Goal: Transaction & Acquisition: Subscribe to service/newsletter

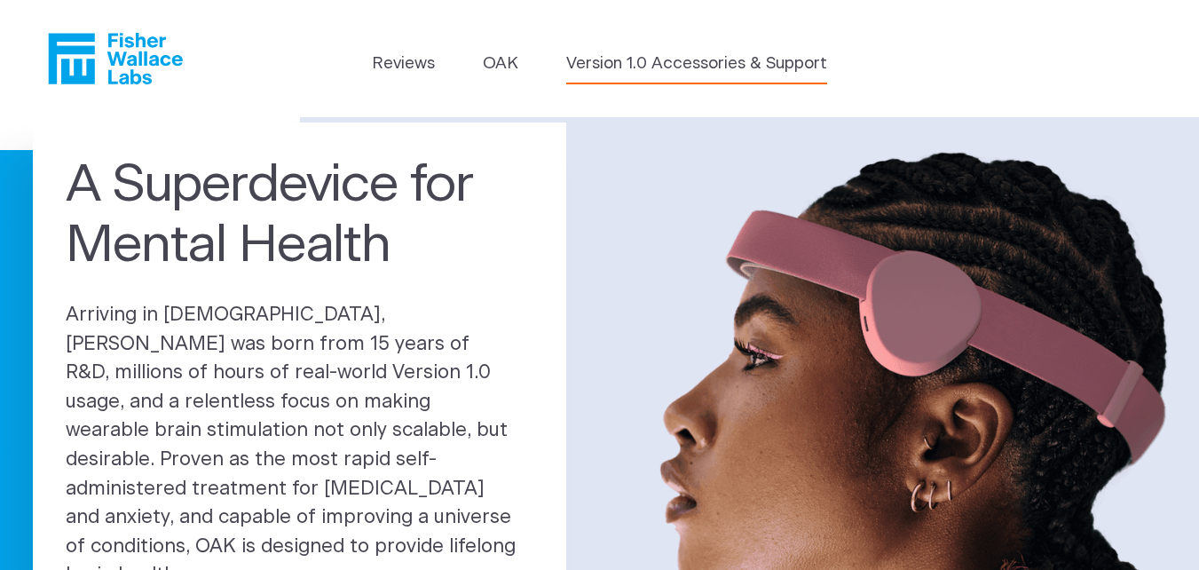
click at [758, 71] on link "Version 1.0 Accessories & Support" at bounding box center [696, 63] width 261 height 25
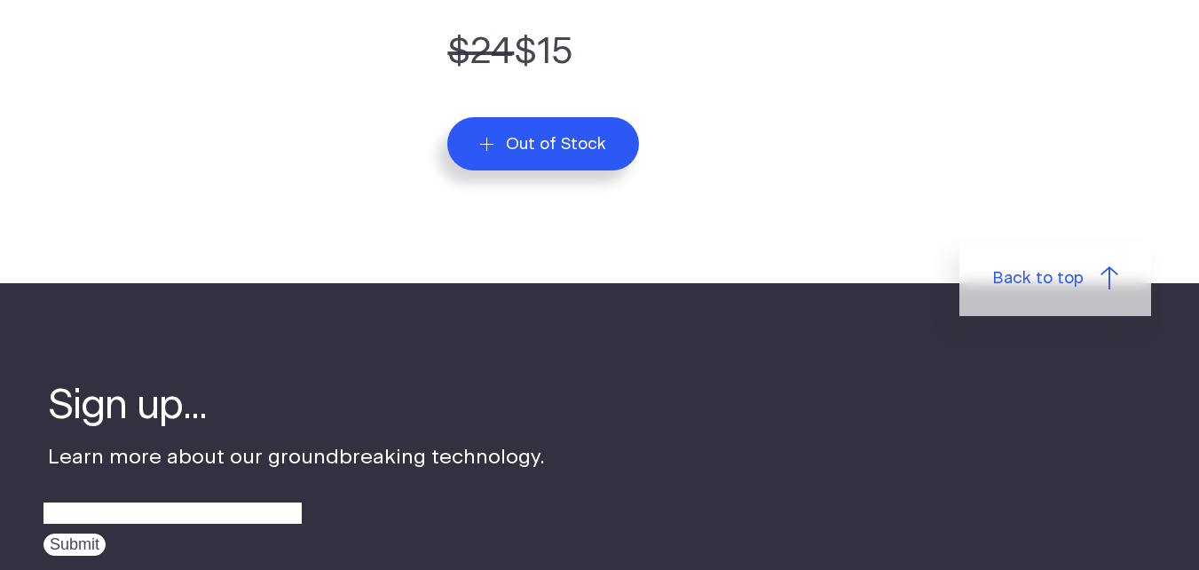
scroll to position [655, 0]
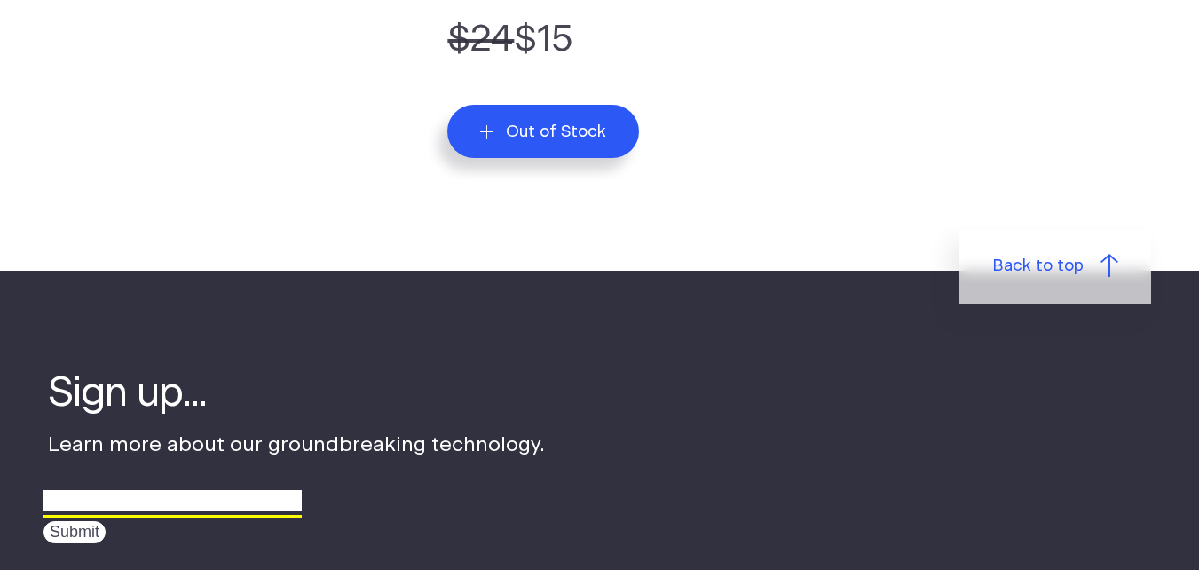
click at [253, 508] on input "email" at bounding box center [172, 501] width 258 height 28
click at [121, 510] on input "email" at bounding box center [172, 501] width 258 height 28
click at [43, 521] on input "Submit" at bounding box center [74, 532] width 62 height 22
click at [177, 514] on input "When will you bagged sponges available" at bounding box center [172, 501] width 258 height 28
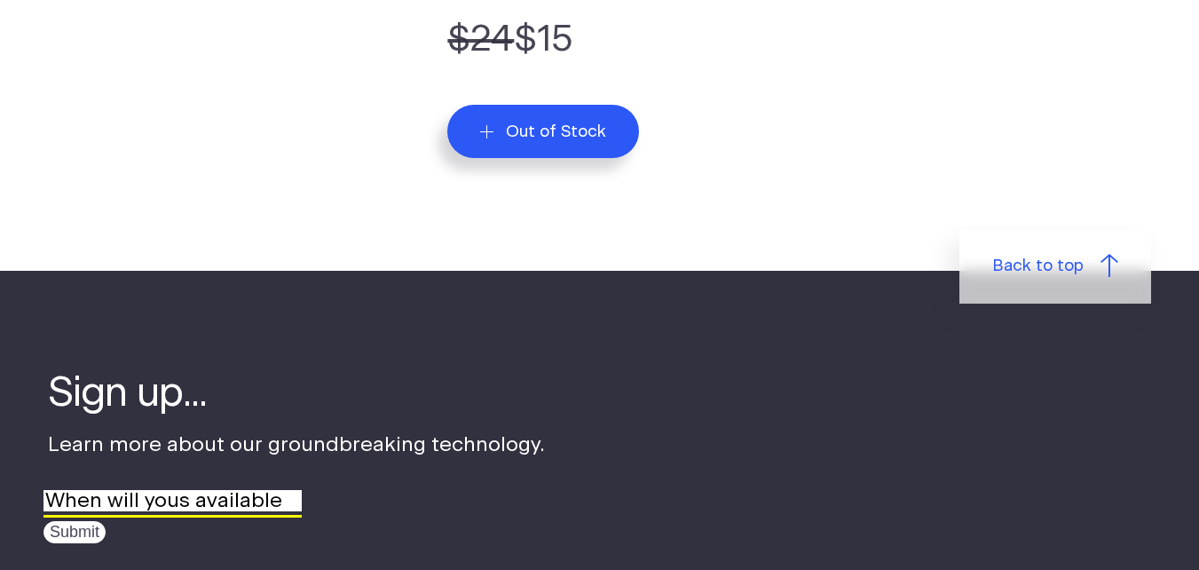
scroll to position [0, 0]
type input "[EMAIL_ADDRESS][DOMAIN_NAME]"
click at [79, 532] on input "Submit" at bounding box center [74, 532] width 62 height 22
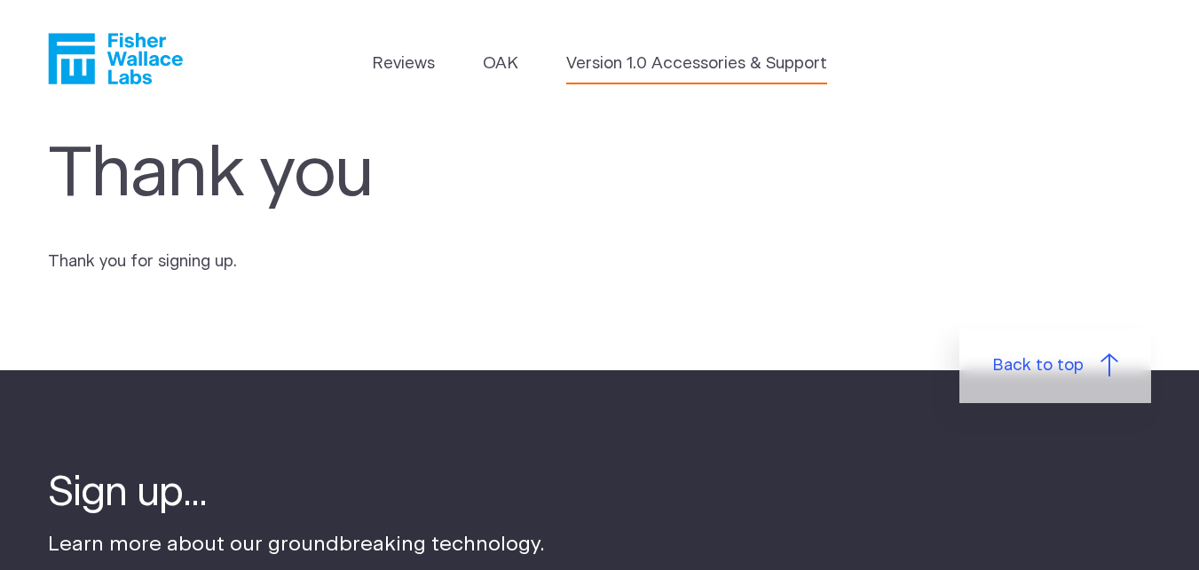
click at [642, 65] on link "Version 1.0 Accessories & Support" at bounding box center [696, 63] width 261 height 25
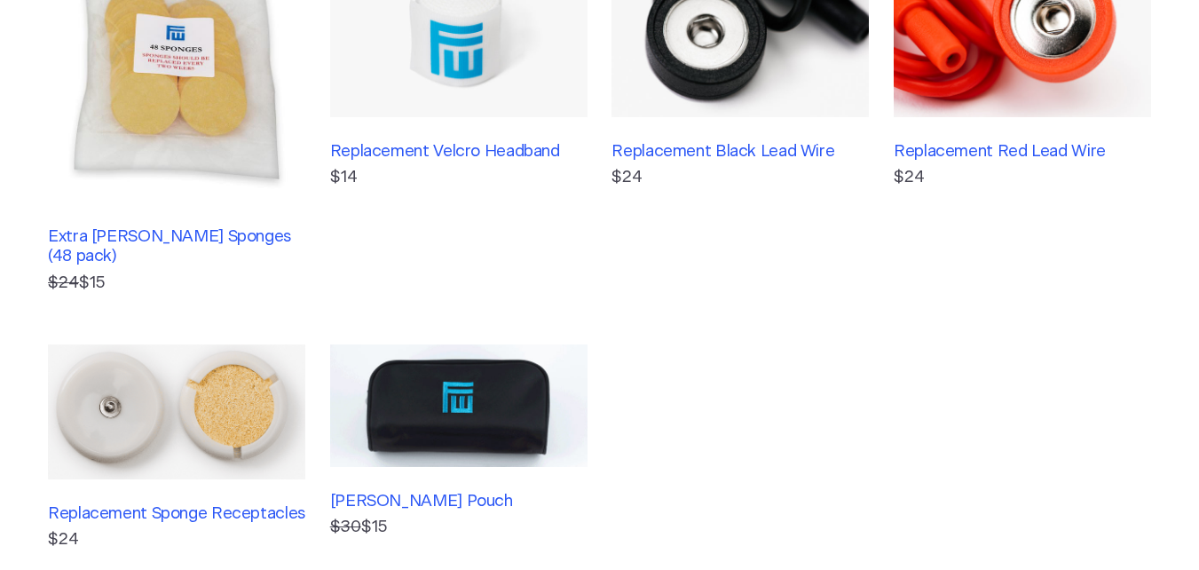
scroll to position [500, 0]
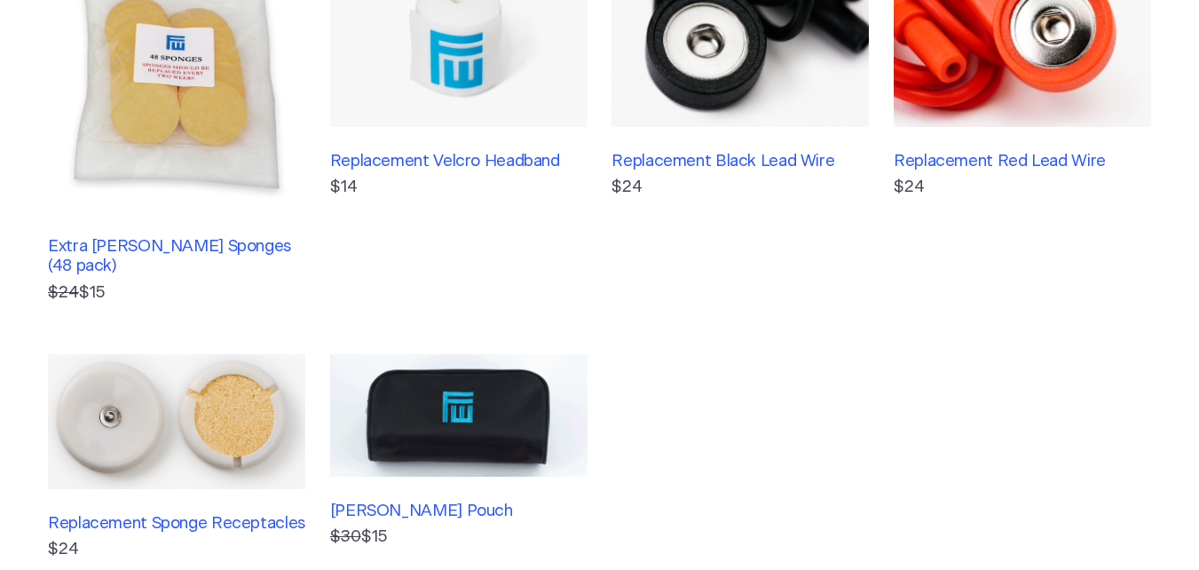
click at [177, 138] on img at bounding box center [176, 83] width 257 height 257
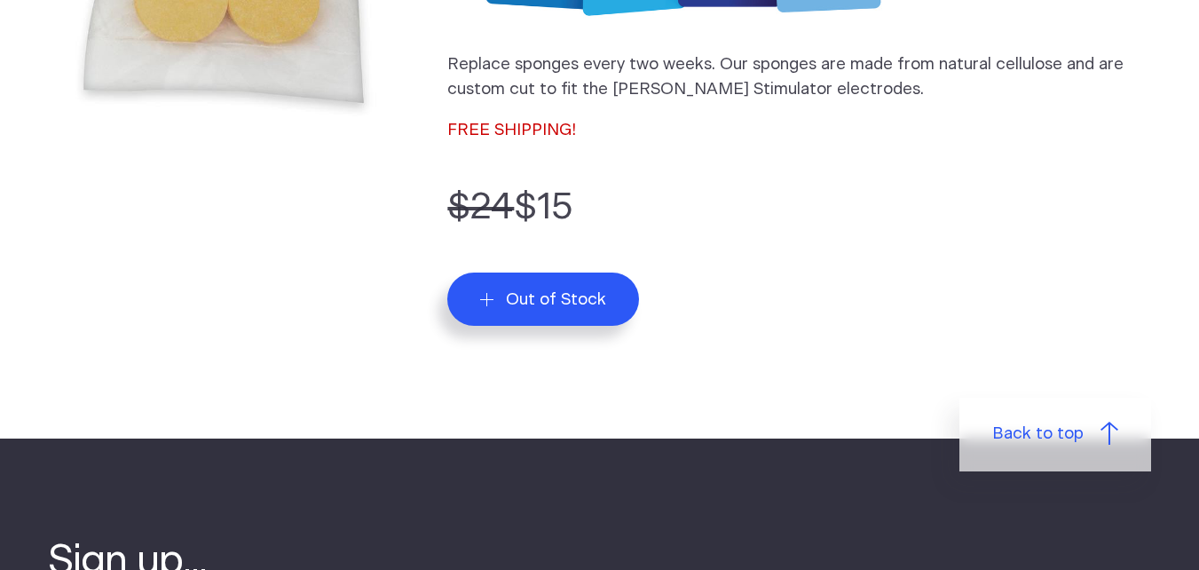
scroll to position [512, 0]
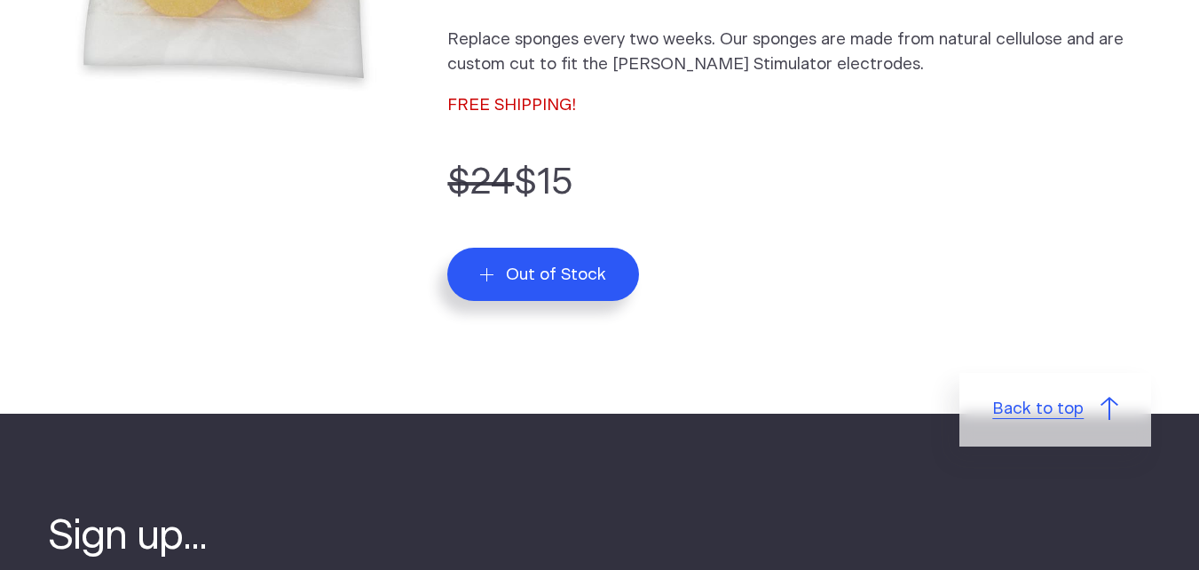
click at [1060, 425] on link "Back to top" at bounding box center [1055, 410] width 192 height 75
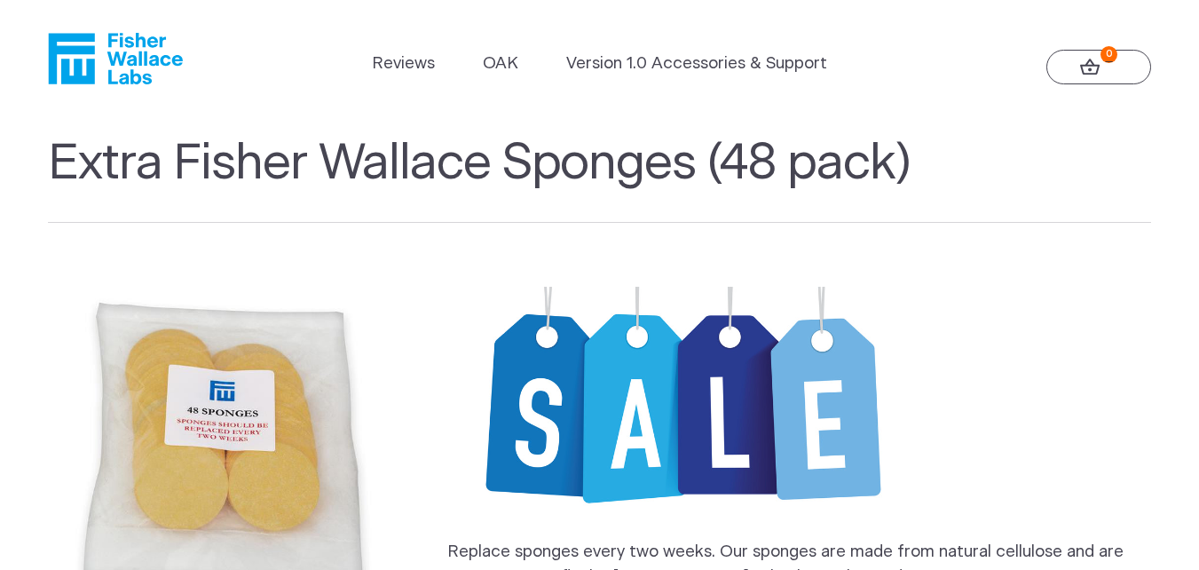
click at [1074, 57] on link "0" at bounding box center [1098, 67] width 105 height 35
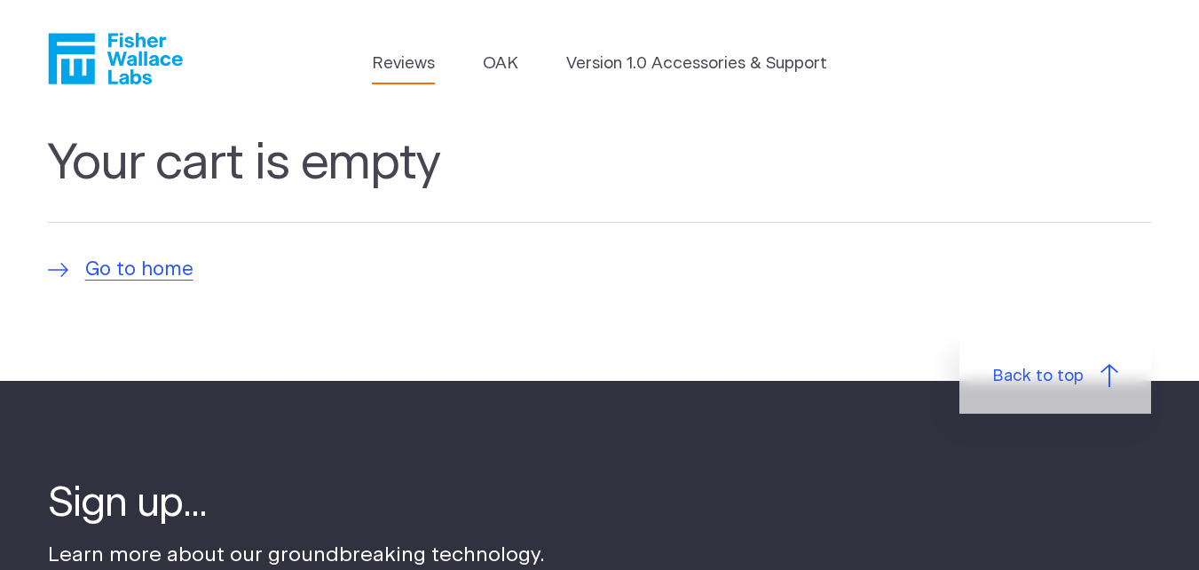
click at [414, 70] on link "Reviews" at bounding box center [403, 63] width 63 height 25
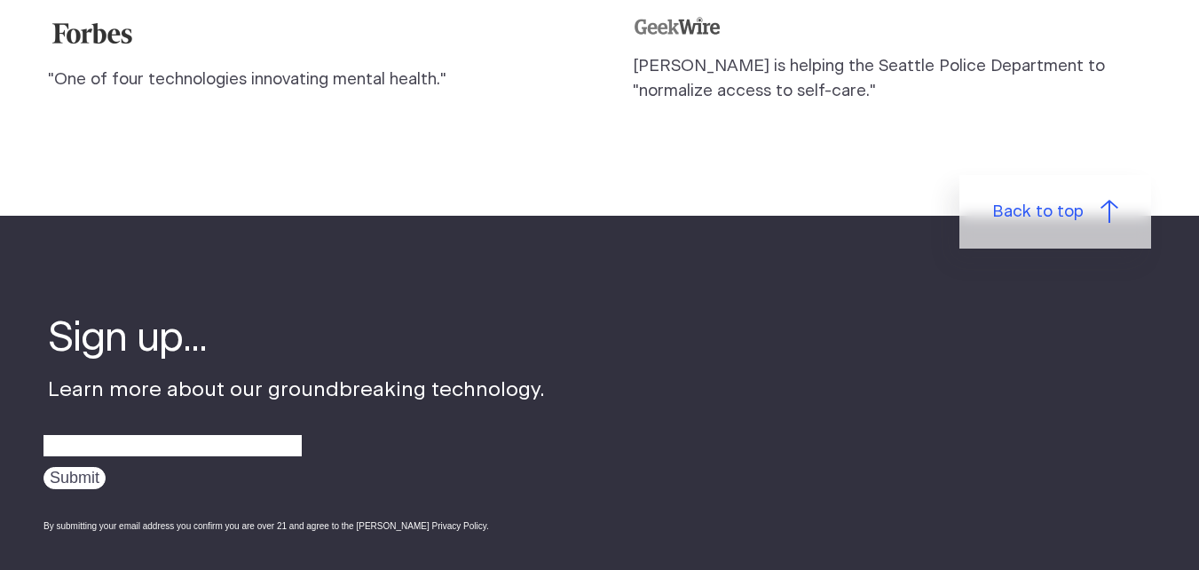
scroll to position [2022, 0]
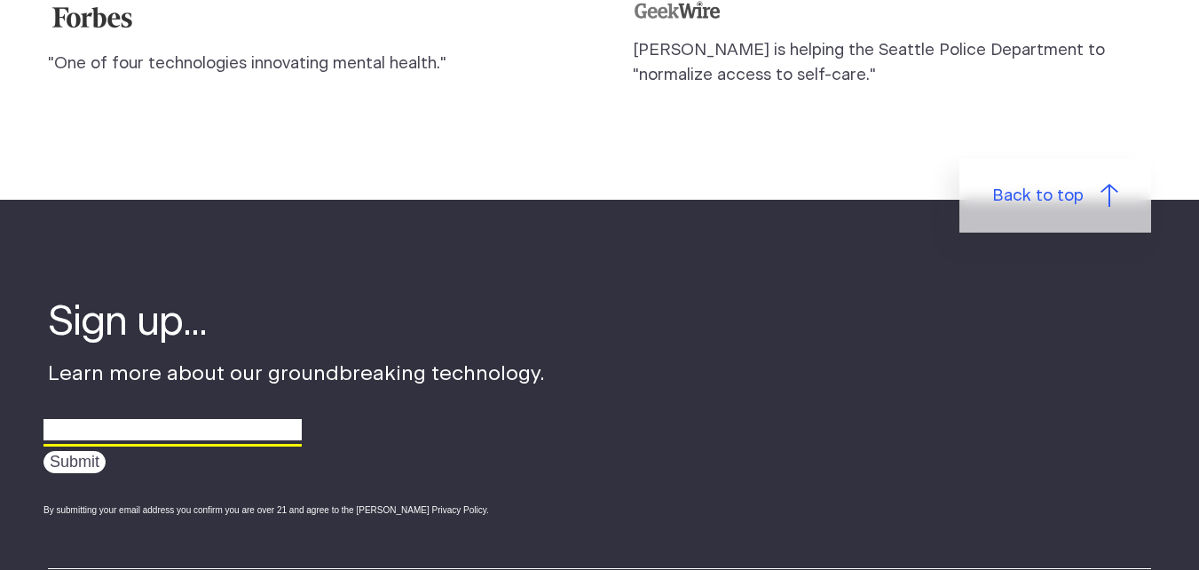
click at [203, 426] on input "email" at bounding box center [172, 430] width 258 height 28
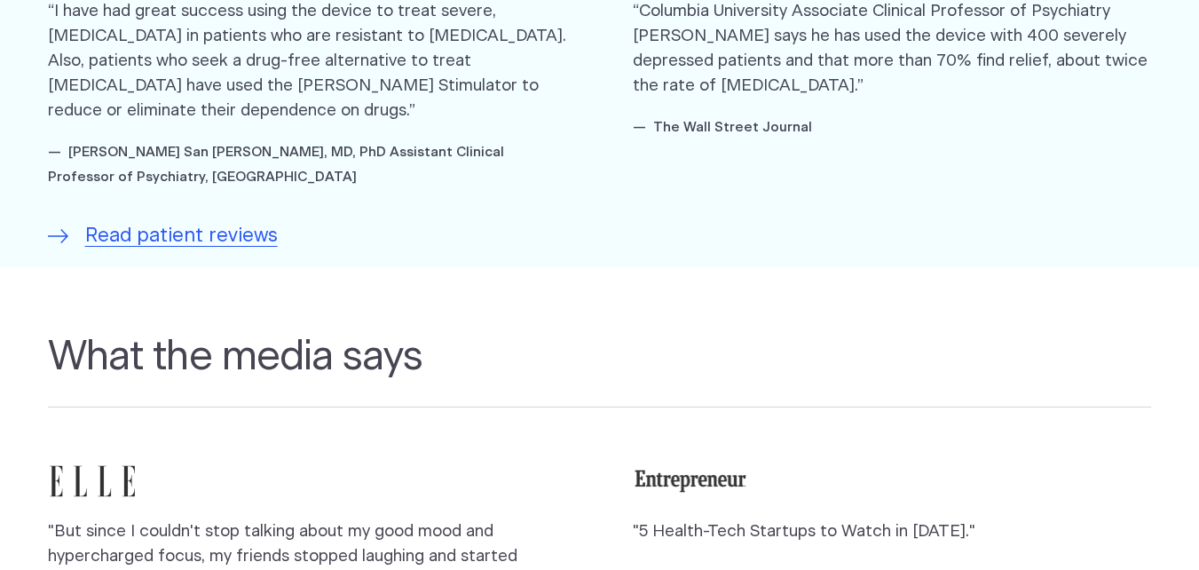
scroll to position [996, 0]
